Goal: Check status

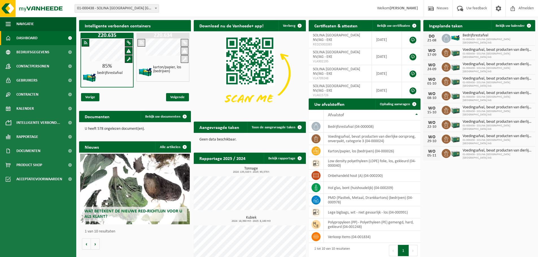
click at [157, 8] on b at bounding box center [156, 8] width 2 height 1
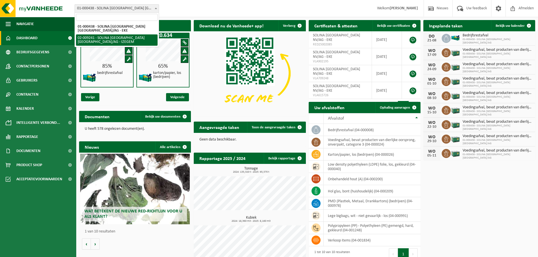
select select "13150"
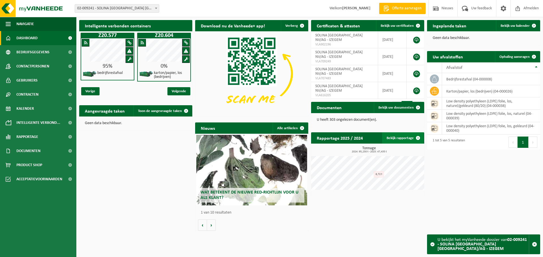
click at [406, 139] on link "Bekijk rapportage" at bounding box center [403, 138] width 42 height 11
